Goal: Task Accomplishment & Management: Use online tool/utility

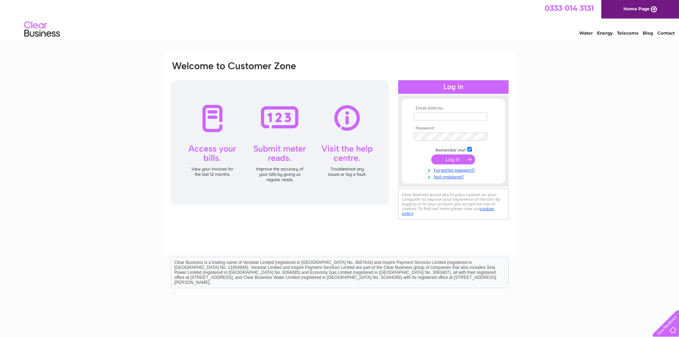
type input "arthurshomefarm@gmail.com"
click at [453, 161] on input "submit" at bounding box center [453, 159] width 44 height 10
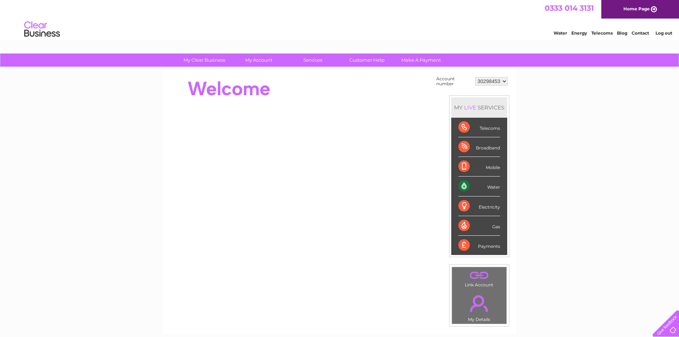
click at [492, 184] on div "Water" at bounding box center [480, 187] width 42 height 20
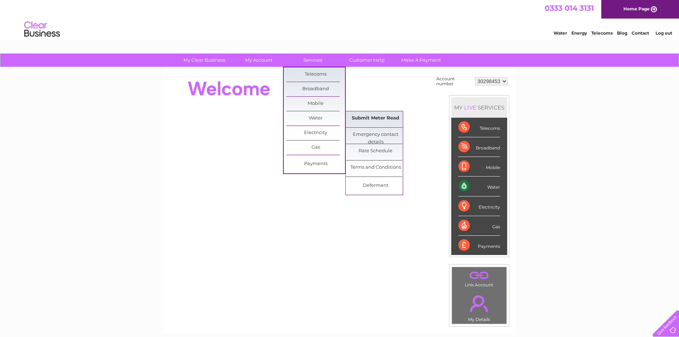
click at [371, 116] on link "Submit Meter Read" at bounding box center [375, 118] width 59 height 14
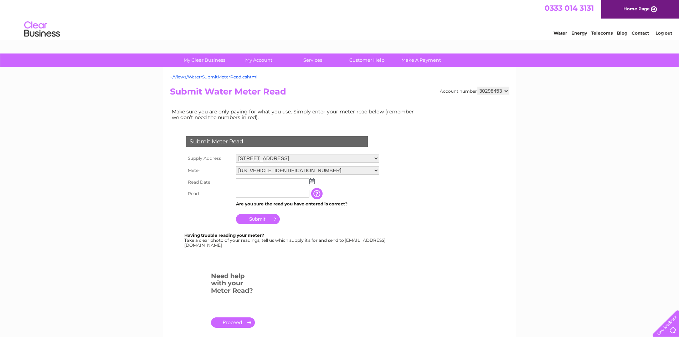
click at [313, 182] on img at bounding box center [312, 181] width 5 height 6
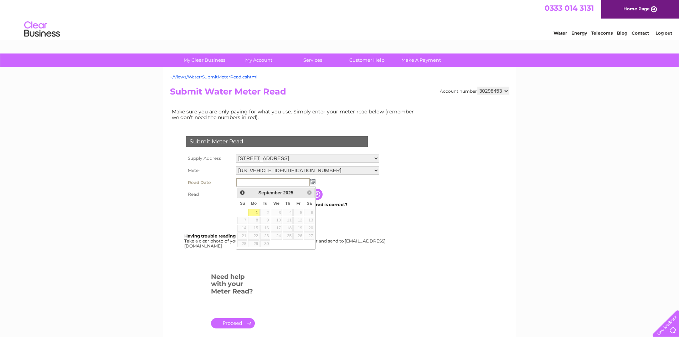
click at [258, 214] on link "1" at bounding box center [253, 212] width 11 height 7
type input "2025/09/01"
click at [248, 194] on input "text" at bounding box center [273, 194] width 74 height 9
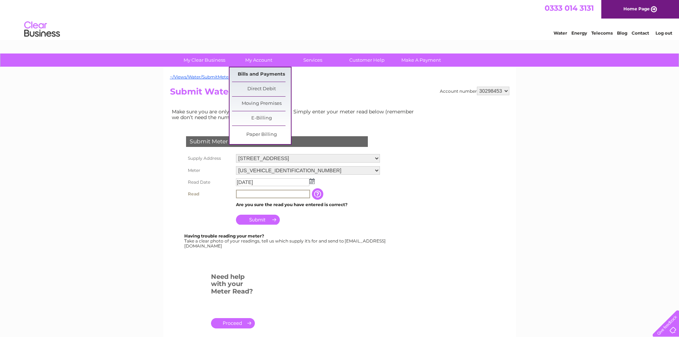
click at [259, 72] on link "Bills and Payments" at bounding box center [261, 74] width 59 height 14
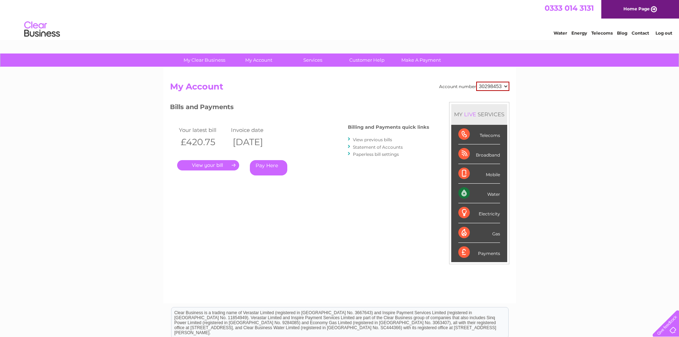
click at [388, 147] on link "Statement of Accounts" at bounding box center [378, 146] width 50 height 5
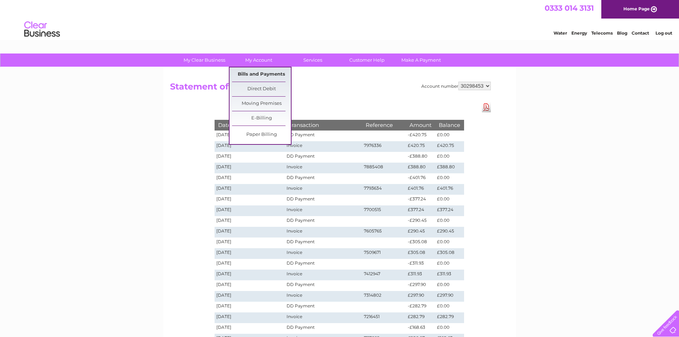
click at [276, 71] on link "Bills and Payments" at bounding box center [261, 74] width 59 height 14
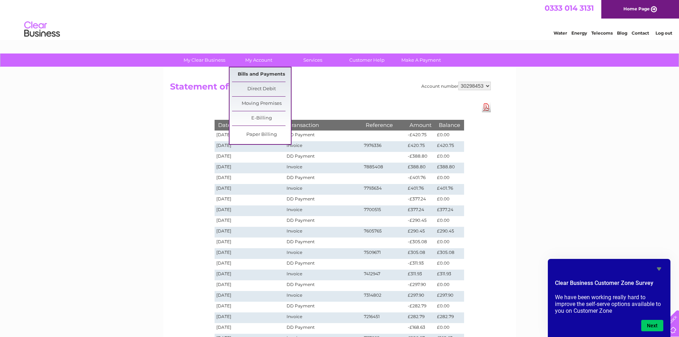
click at [276, 73] on link "Bills and Payments" at bounding box center [261, 74] width 59 height 14
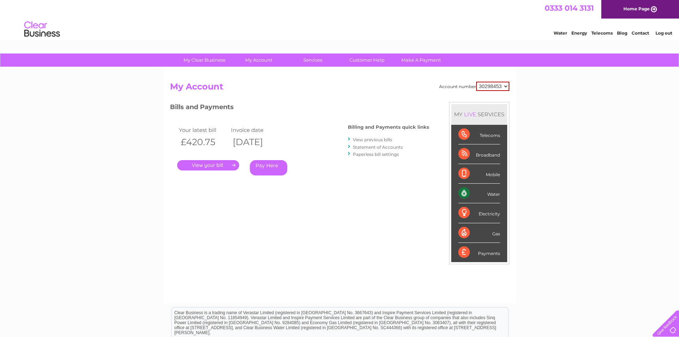
click at [204, 165] on link "." at bounding box center [208, 165] width 62 height 10
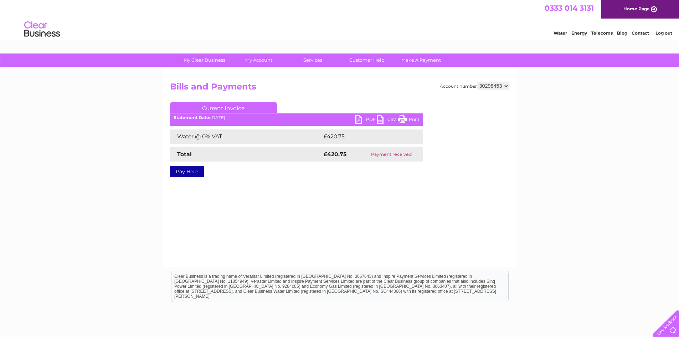
click at [370, 119] on link "PDF" at bounding box center [366, 120] width 21 height 10
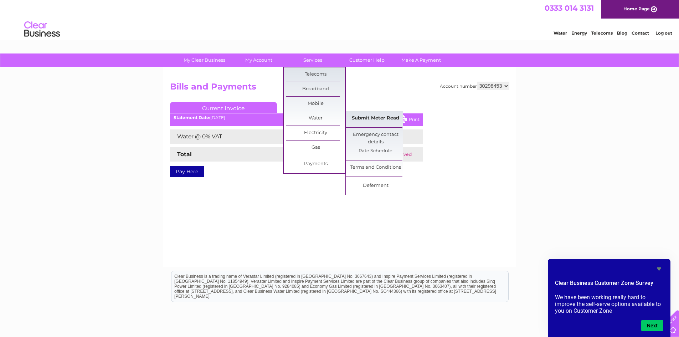
click at [365, 117] on link "Submit Meter Read" at bounding box center [375, 118] width 59 height 14
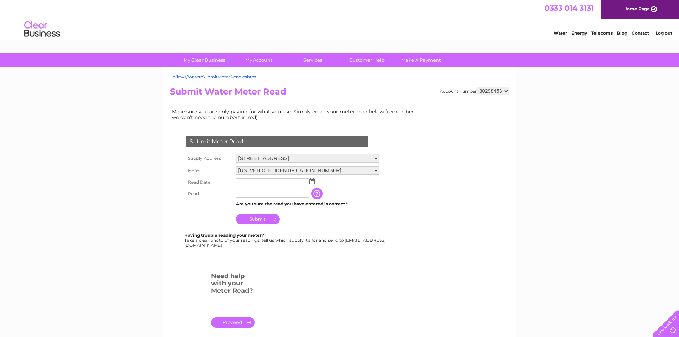
click at [313, 182] on img at bounding box center [312, 181] width 5 height 6
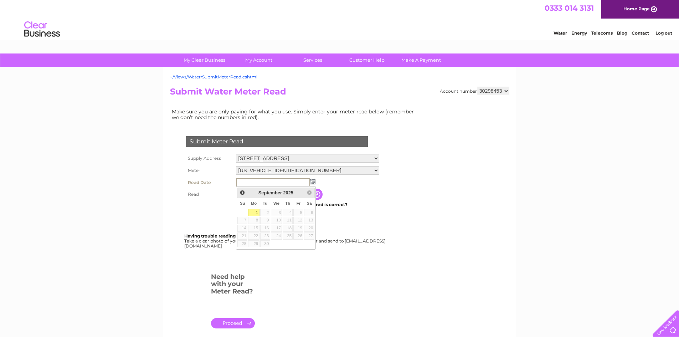
click at [252, 213] on link "1" at bounding box center [253, 212] width 11 height 7
type input "[DATE]"
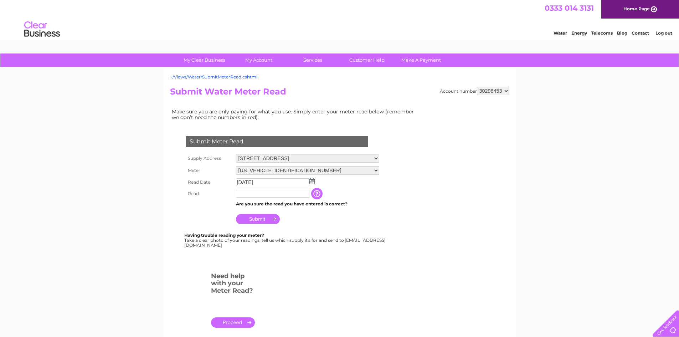
click at [250, 191] on input "text" at bounding box center [272, 194] width 73 height 8
type input "8127"
click at [256, 220] on input "Submit" at bounding box center [258, 219] width 44 height 10
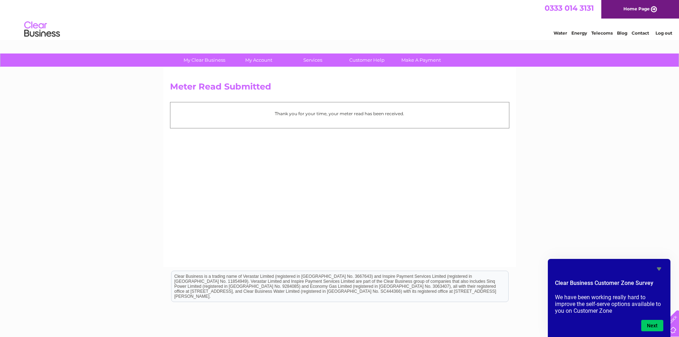
click at [665, 32] on link "Log out" at bounding box center [664, 32] width 17 height 5
